Goal: Navigation & Orientation: Find specific page/section

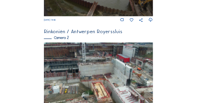
scroll to position [148, 0]
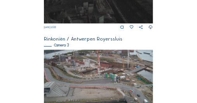
scroll to position [290, 0]
